Goal: Information Seeking & Learning: Learn about a topic

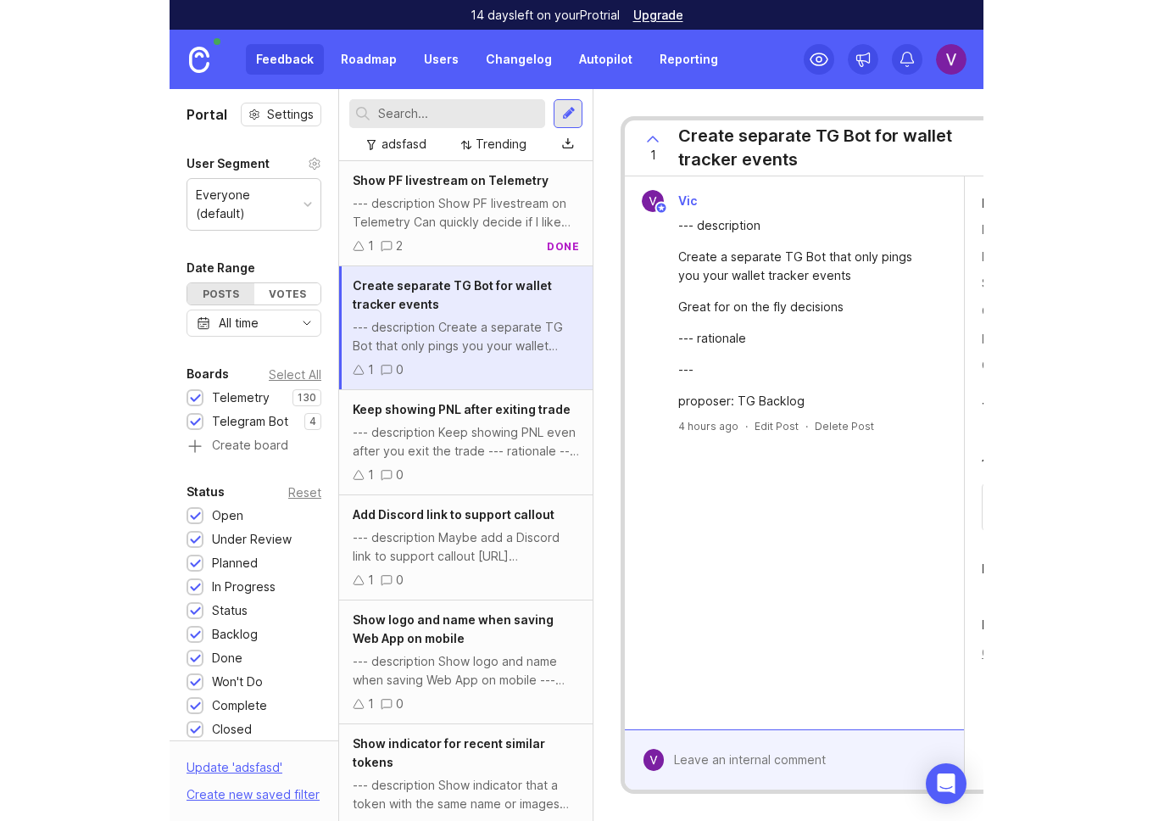
scroll to position [3981, 0]
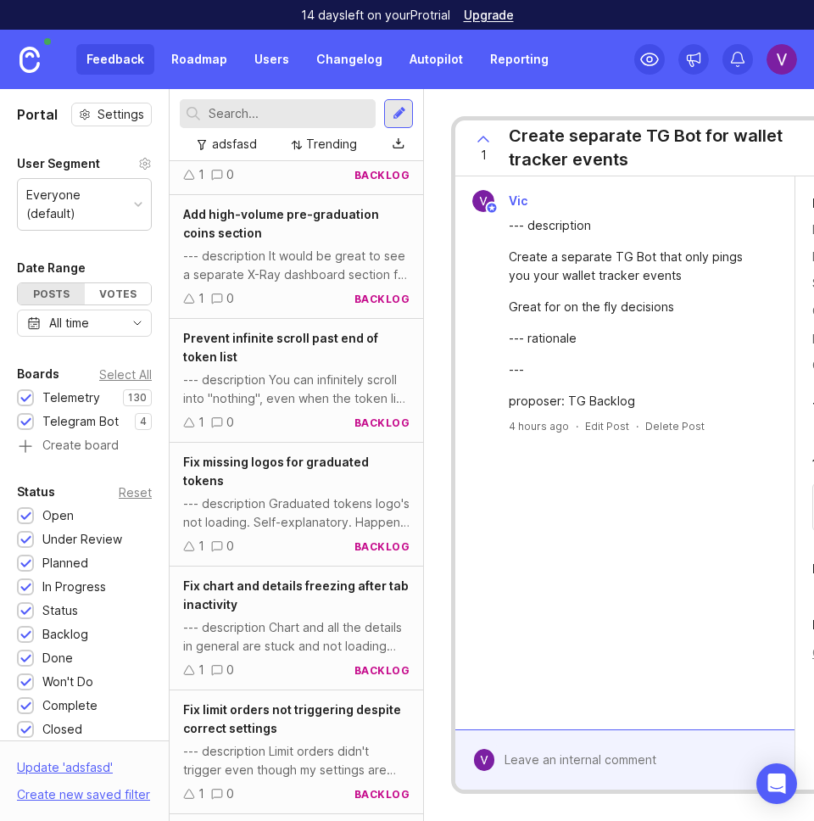
click at [650, 14] on div "14 days left on your Pro trial Upgrade" at bounding box center [407, 15] width 814 height 30
drag, startPoint x: 602, startPoint y: 32, endPoint x: 593, endPoint y: 27, distance: 9.9
click at [602, 32] on div "Feedback Roadmap Users Changelog Autopilot Reporting" at bounding box center [407, 59] width 814 height 59
click at [807, 175] on div "1 Create separate TG Bot for wallet tracker events" at bounding box center [668, 148] width 426 height 56
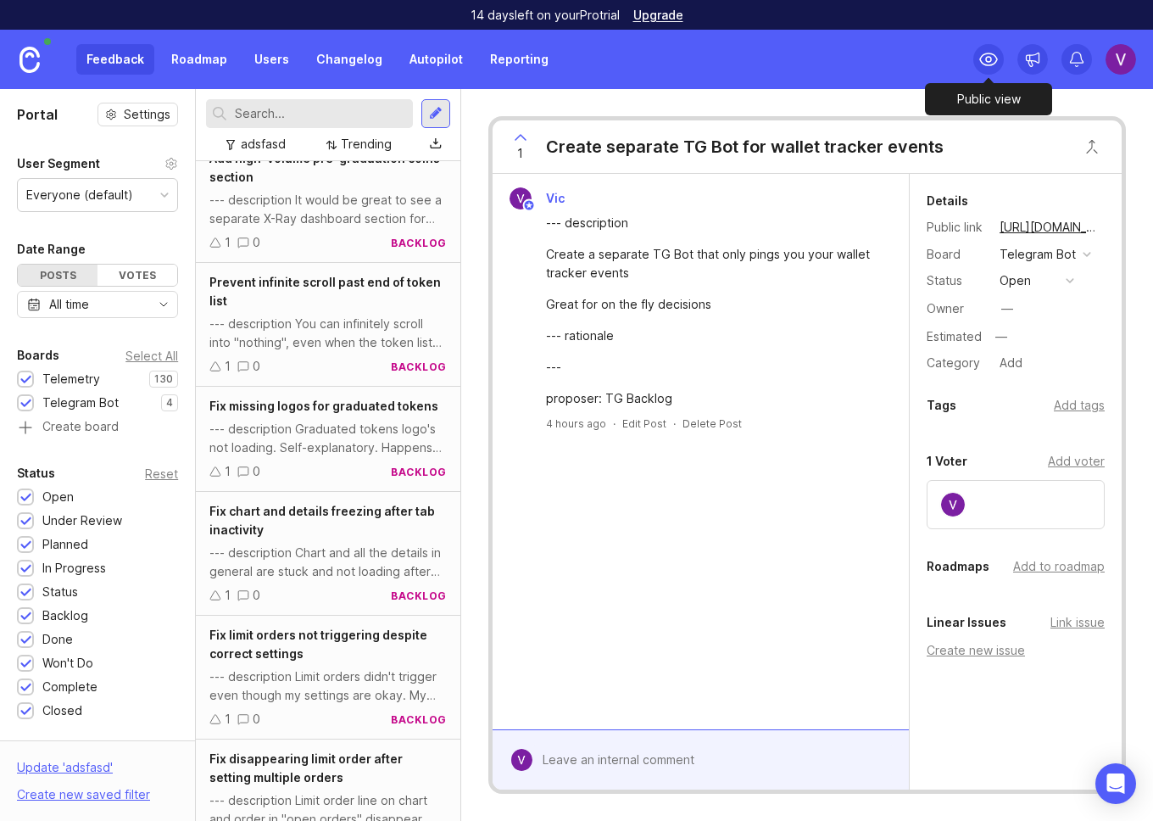
click at [813, 60] on div at bounding box center [988, 59] width 31 height 31
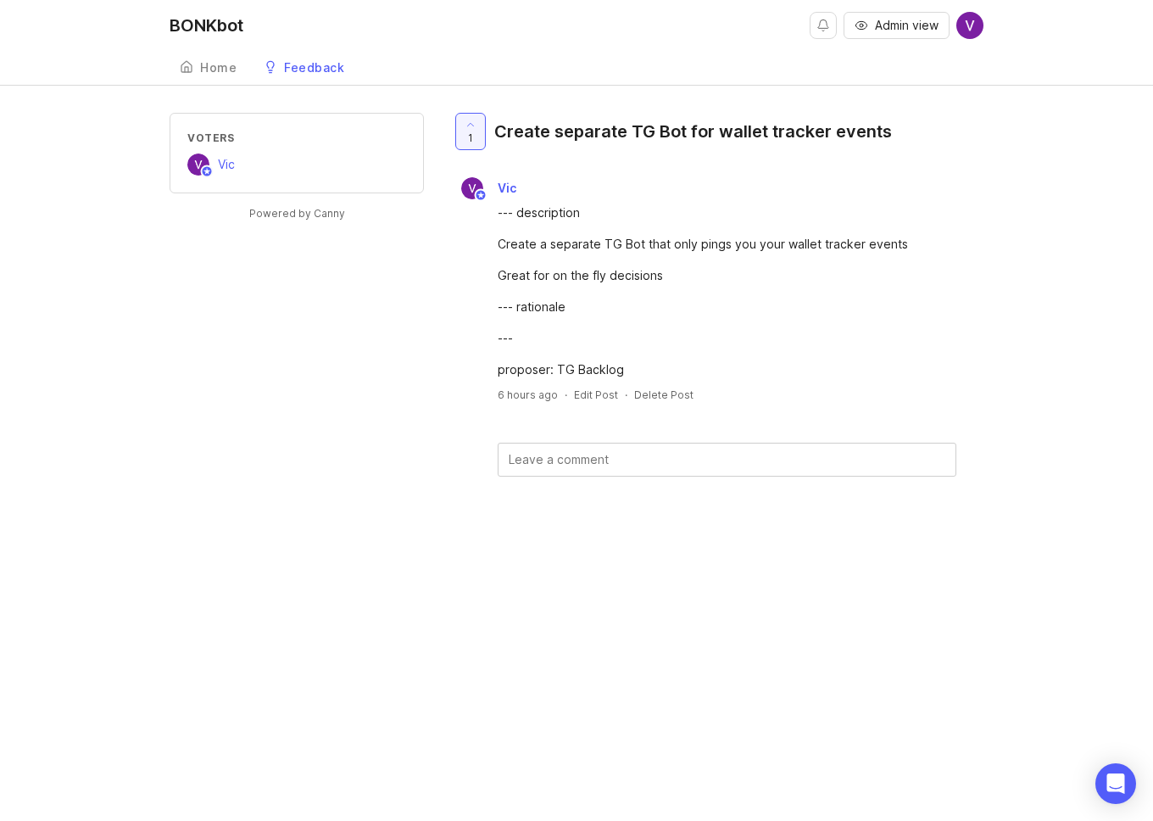
click at [219, 67] on div "Home" at bounding box center [218, 68] width 36 height 12
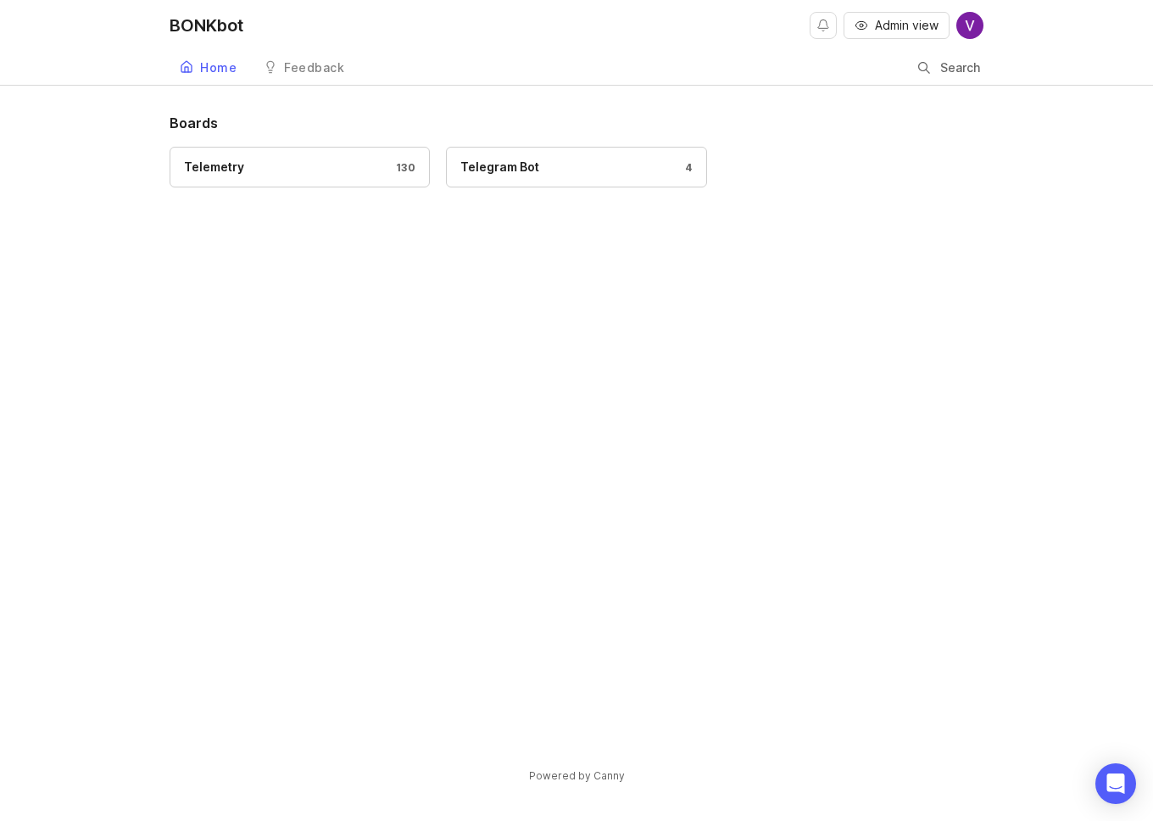
click at [299, 157] on link "Telemetry 130" at bounding box center [300, 167] width 260 height 41
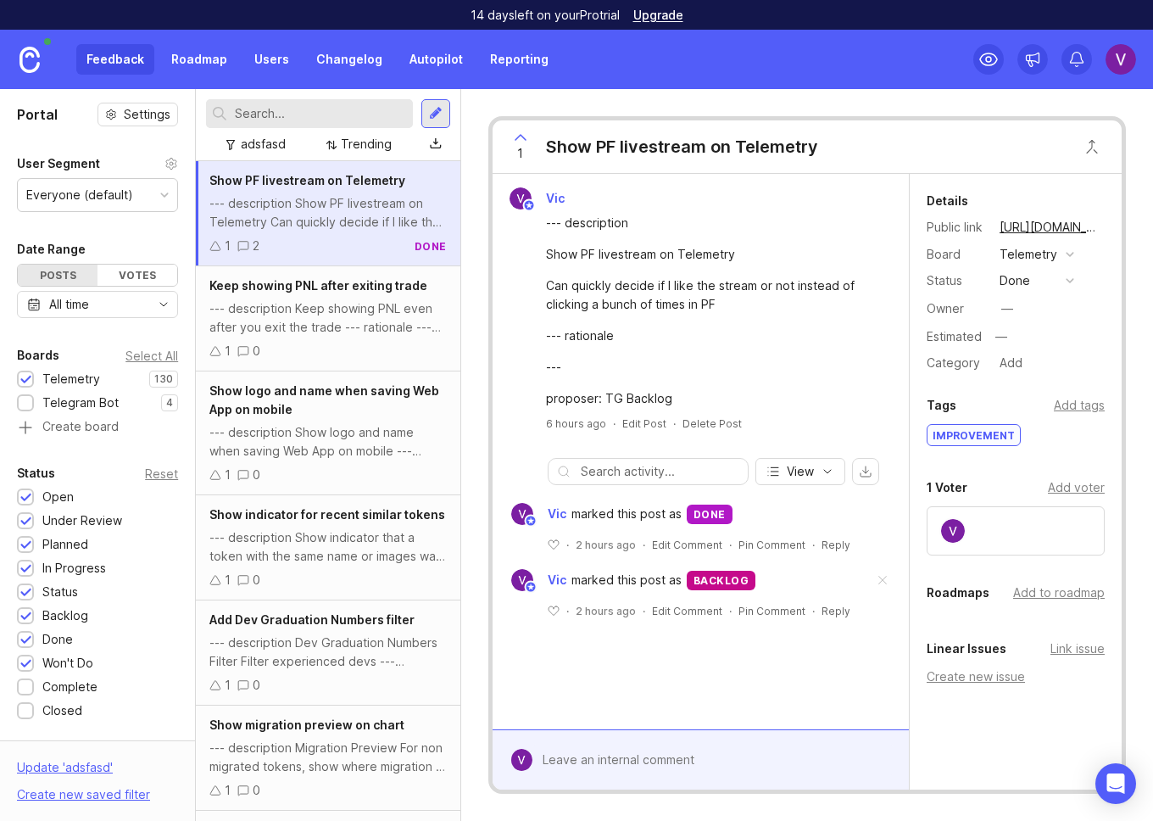
click at [304, 306] on div "--- description Keep showing PNL even after you exit the trade --- rationale --…" at bounding box center [327, 317] width 237 height 37
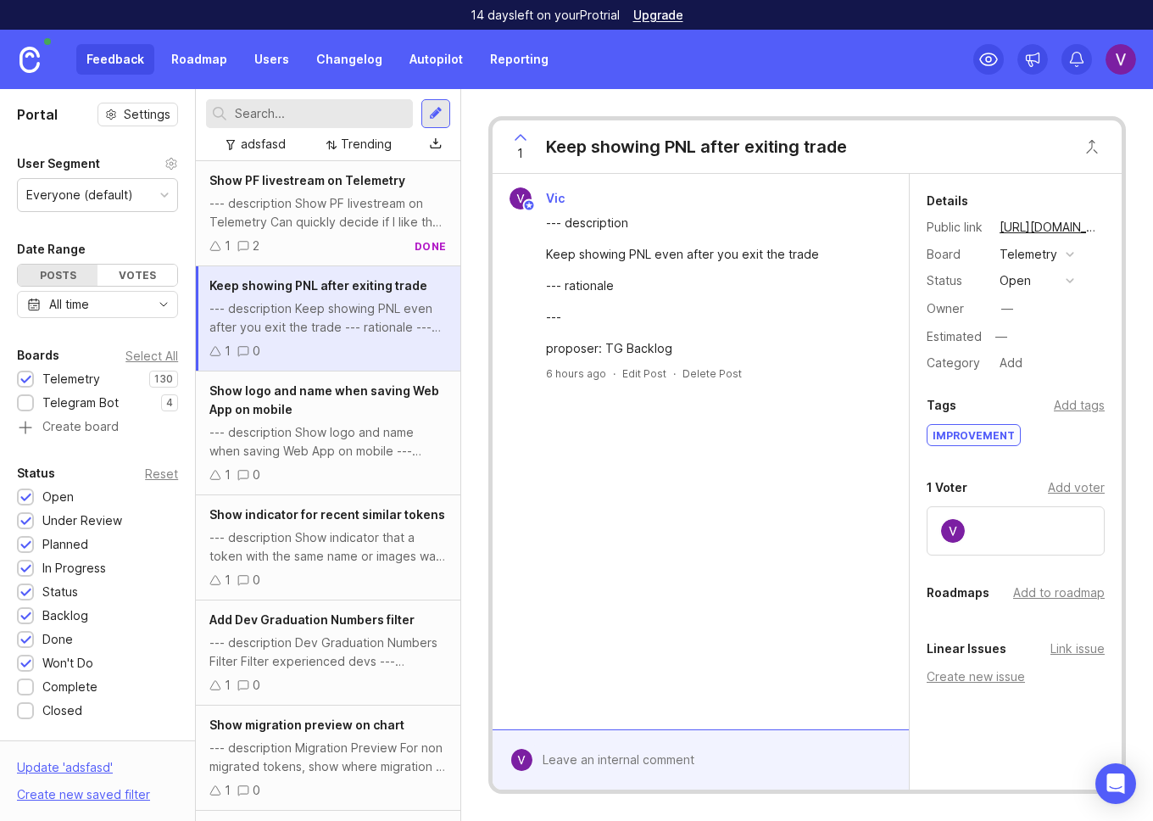
click at [423, 120] on div at bounding box center [435, 113] width 29 height 29
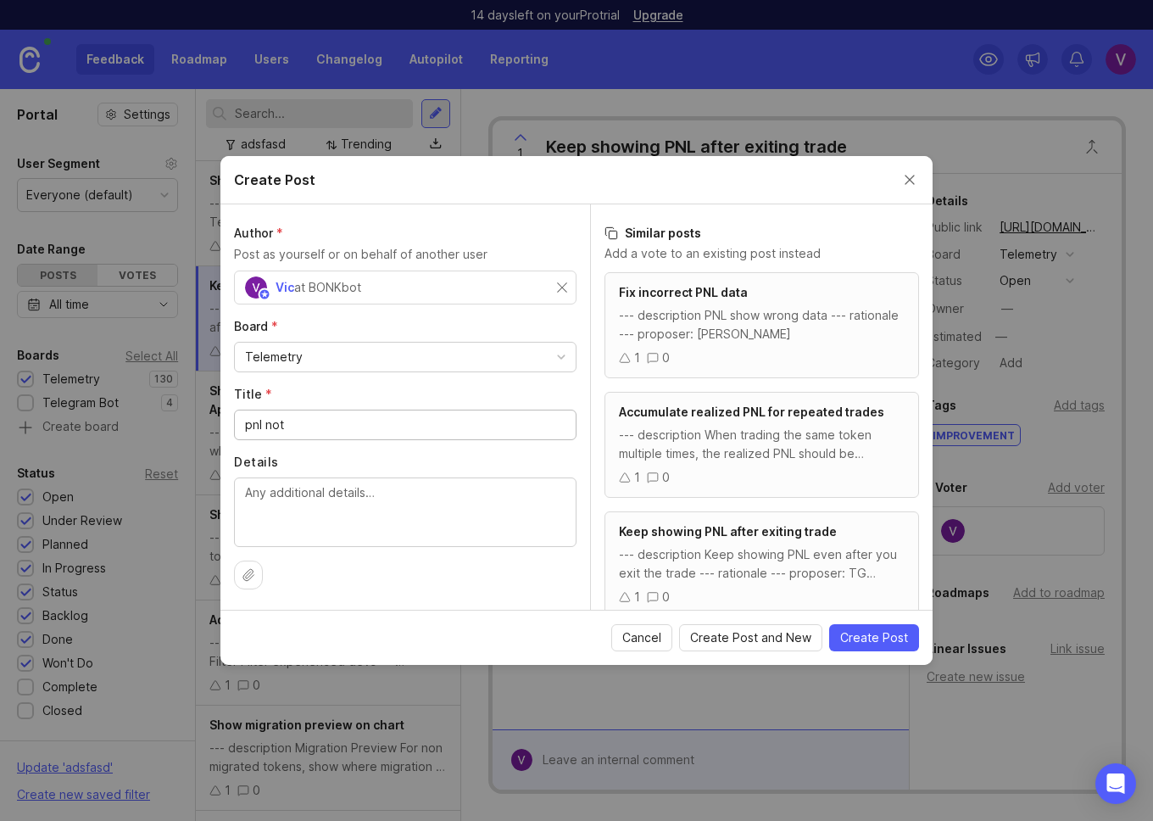
type input "pnl not"
click at [813, 180] on button "Close create post modal" at bounding box center [909, 179] width 19 height 19
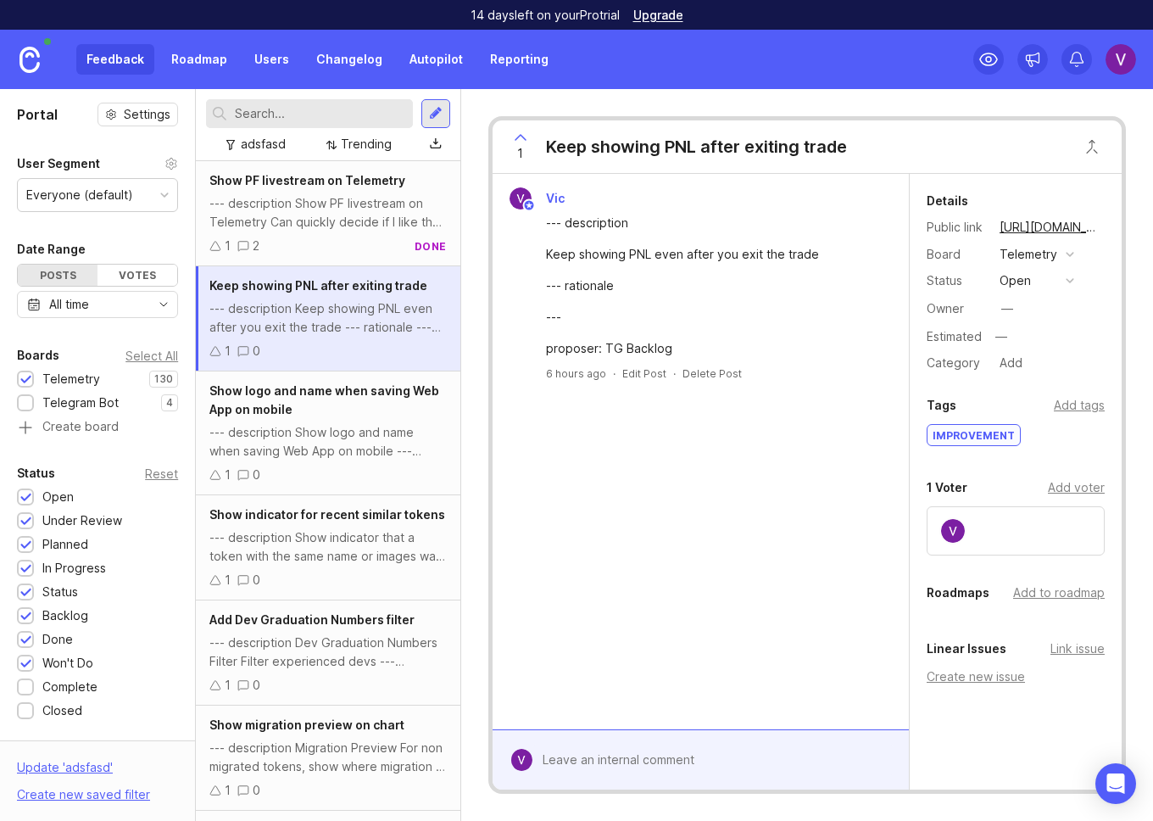
click at [321, 221] on div "--- description Show PF livestream on Telemetry Can quickly decide if I like th…" at bounding box center [327, 212] width 237 height 37
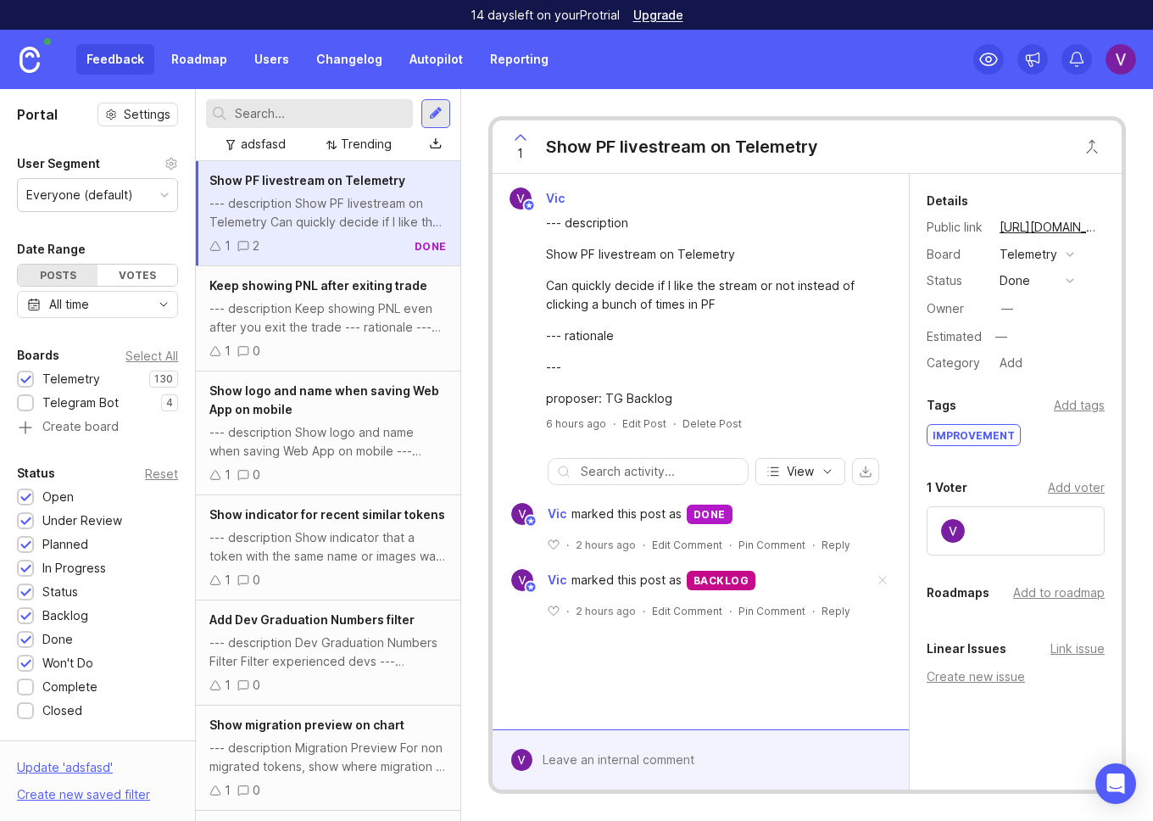
click at [318, 299] on div "--- description Keep showing PNL even after you exit the trade --- rationale --…" at bounding box center [327, 317] width 237 height 37
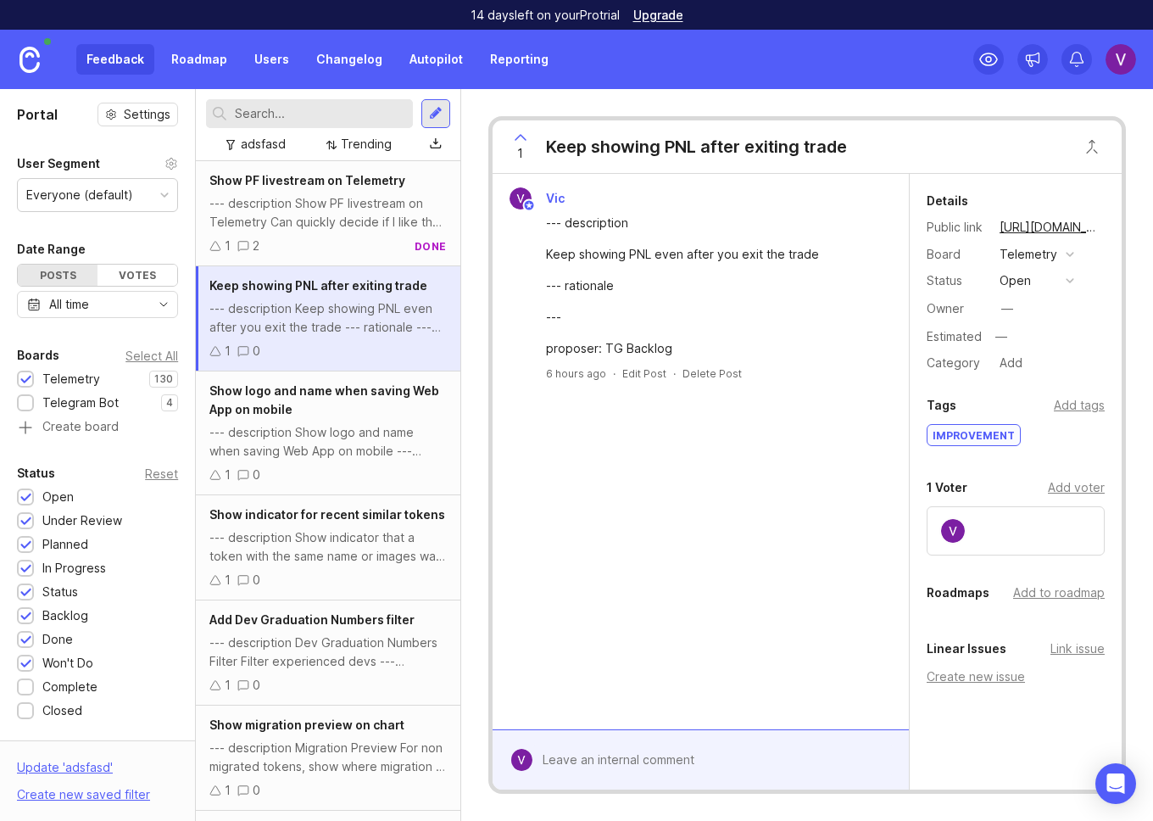
click at [272, 152] on div "adsfasd" at bounding box center [263, 144] width 45 height 19
click at [201, 141] on div "adsfasd Default adsfasd Trending" at bounding box center [328, 125] width 264 height 72
click at [499, 315] on div "--- description Keep showing PNL even after you exit the trade --- rationale --…" at bounding box center [700, 283] width 403 height 148
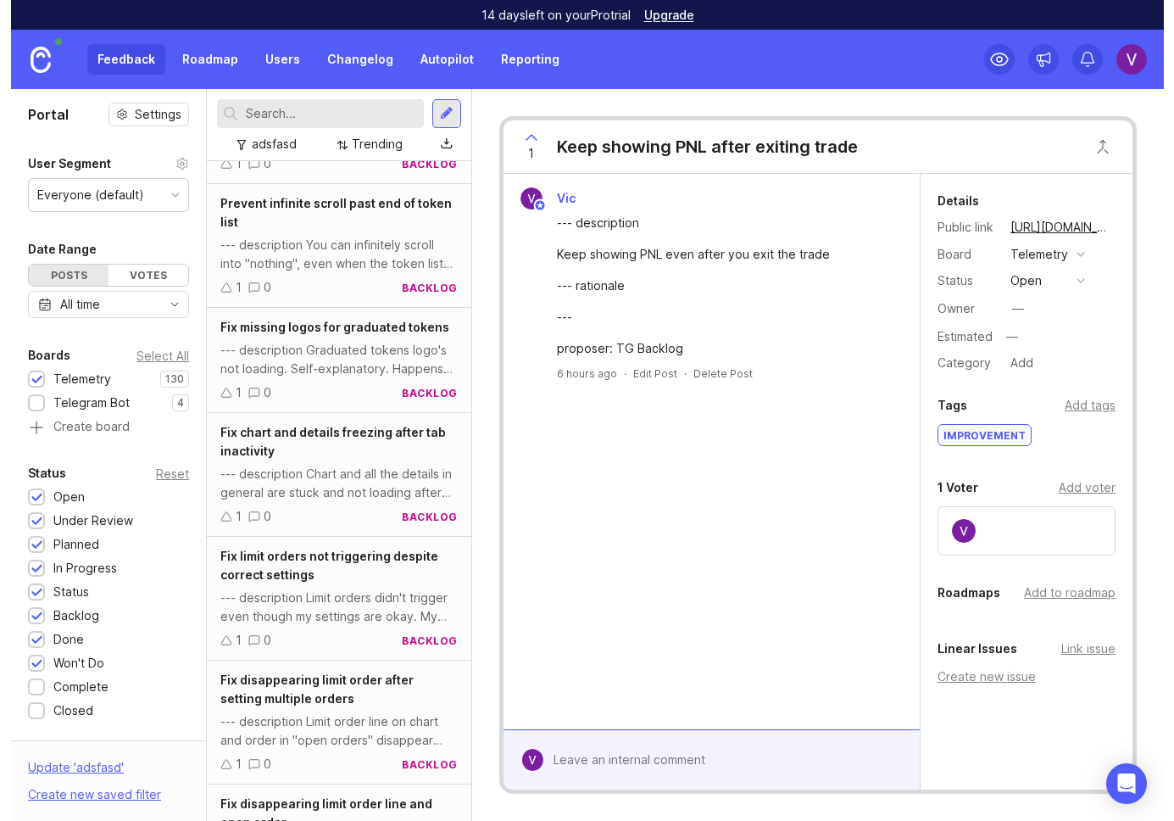
scroll to position [2867, 0]
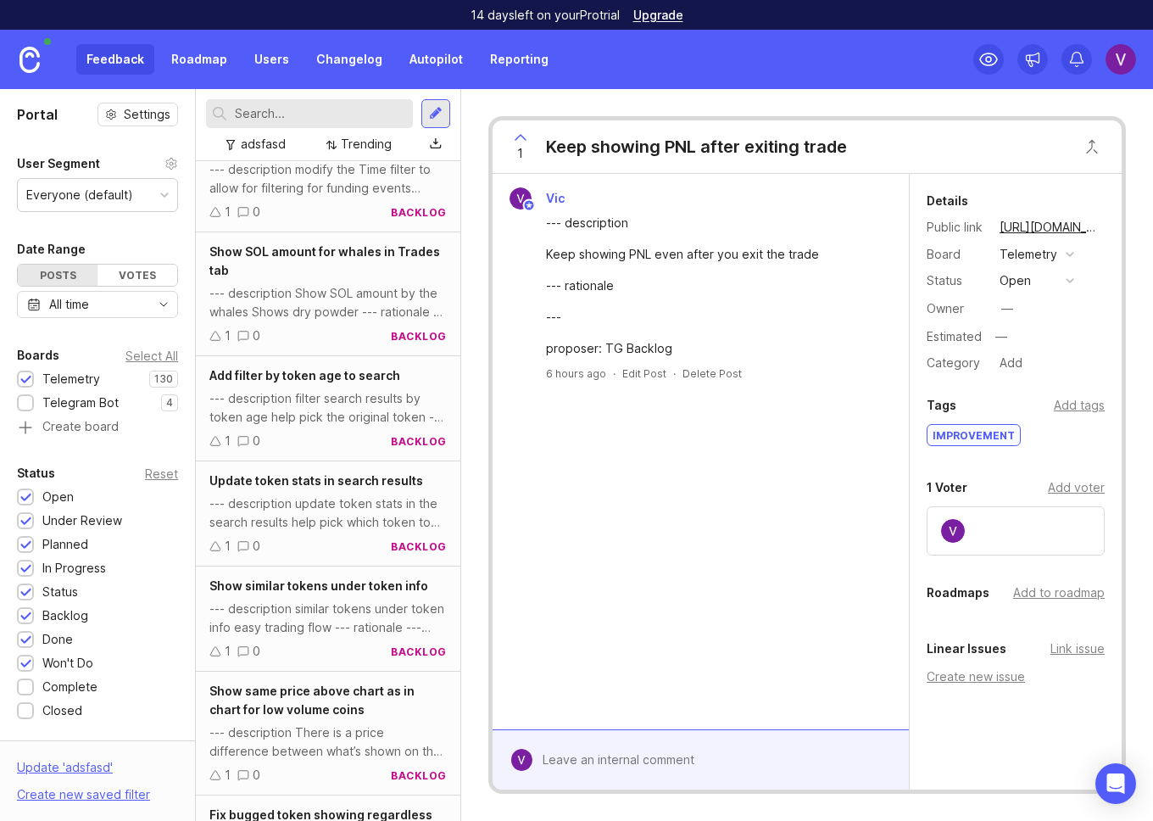
click at [173, 44] on link "Roadmap" at bounding box center [199, 59] width 76 height 31
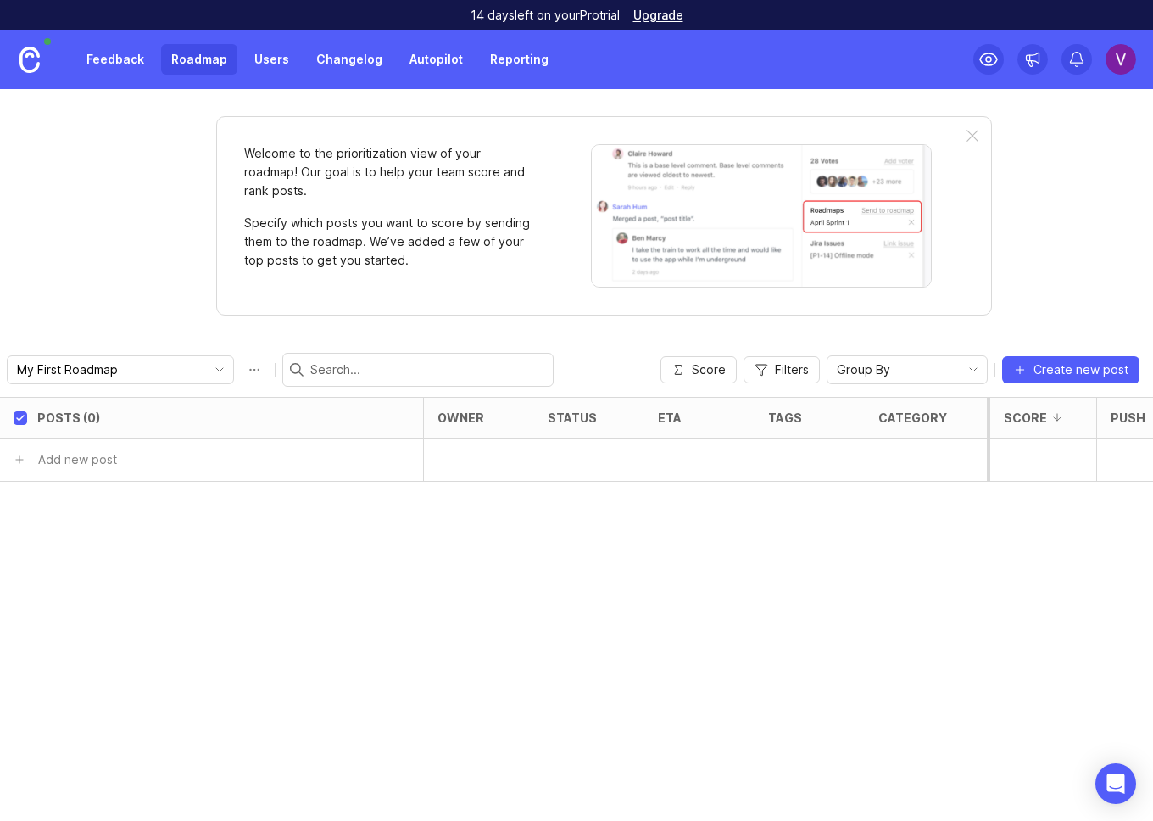
click at [114, 65] on link "Feedback" at bounding box center [115, 59] width 78 height 31
